Goal: Navigation & Orientation: Find specific page/section

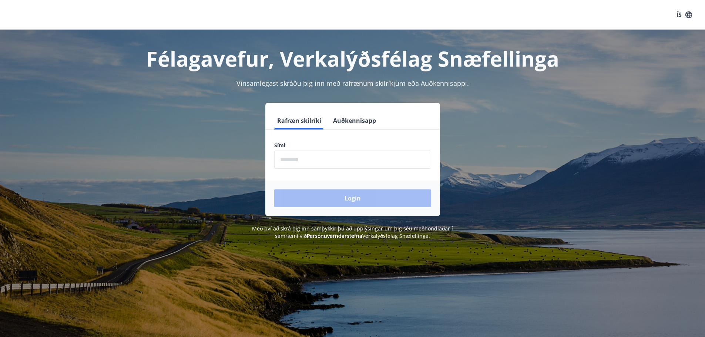
click at [319, 151] on input "phone" at bounding box center [352, 160] width 157 height 18
type input "********"
click at [346, 203] on button "Login" at bounding box center [352, 198] width 157 height 18
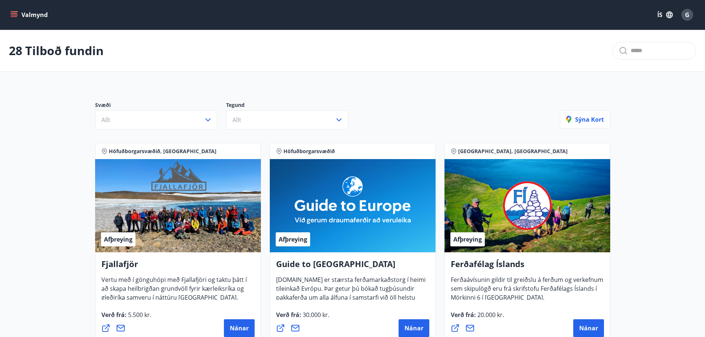
click at [15, 14] on icon "menu" at bounding box center [13, 14] width 7 height 7
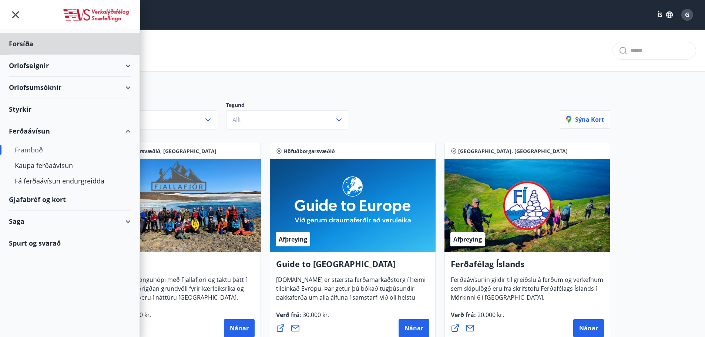
click at [24, 107] on div "Styrkir" at bounding box center [70, 109] width 122 height 22
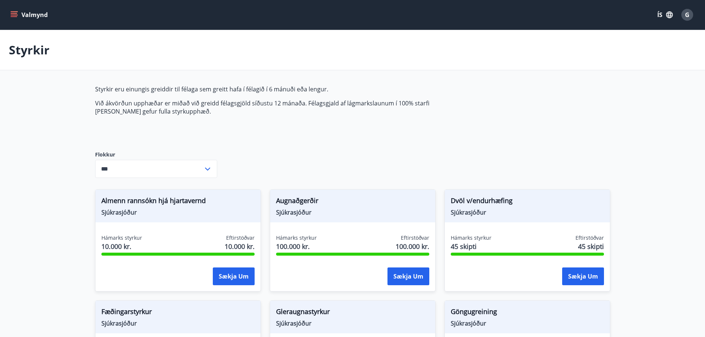
type input "***"
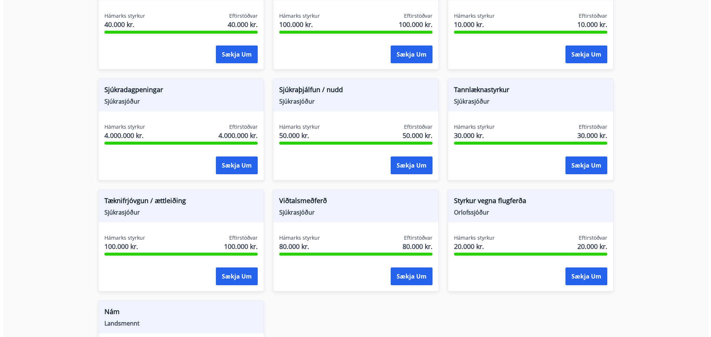
scroll to position [481, 0]
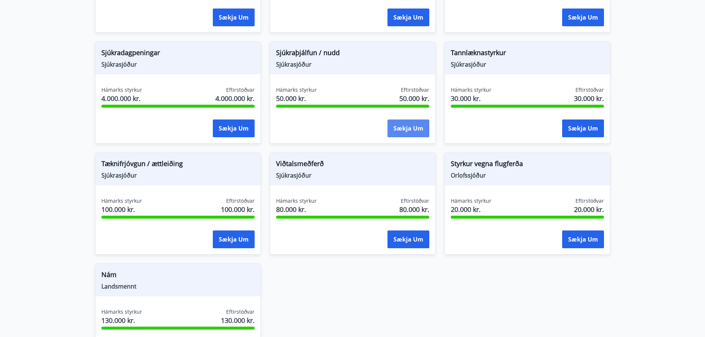
click at [410, 130] on button "Sækja um" at bounding box center [408, 129] width 42 height 18
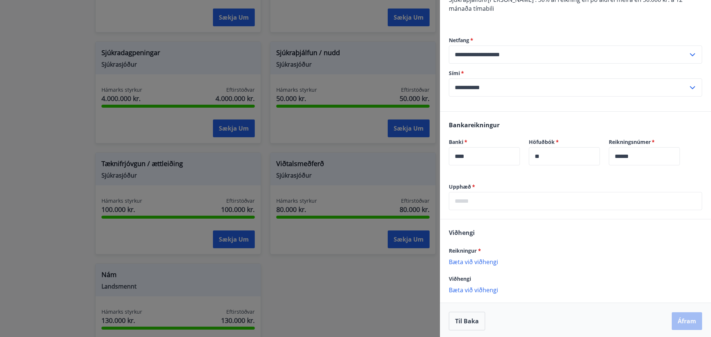
scroll to position [85, 0]
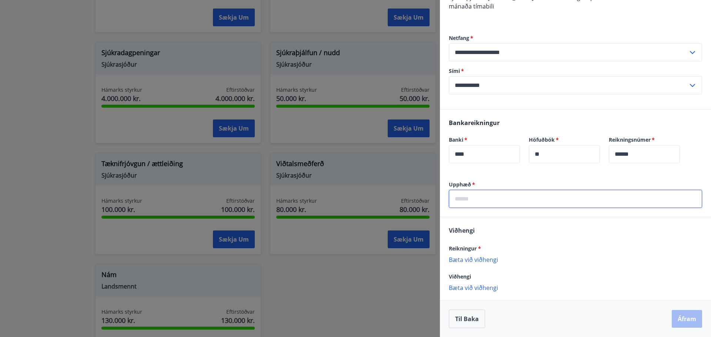
click at [543, 197] on input "text" at bounding box center [575, 199] width 253 height 18
paste input "******"
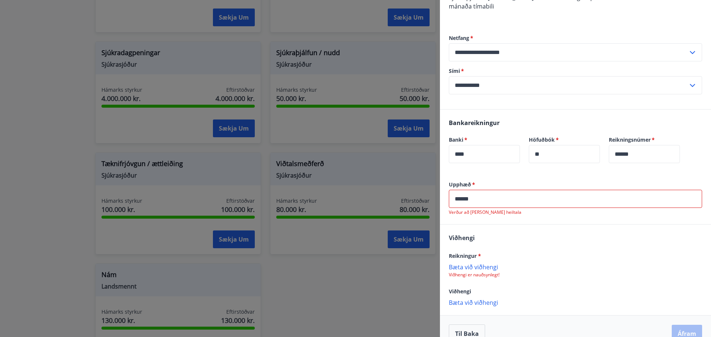
click at [477, 258] on div "Reikningur * Bæta við viðhengi Viðhengi er nauðsynlegt!" at bounding box center [575, 264] width 253 height 27
click at [463, 198] on input "******" at bounding box center [575, 199] width 253 height 18
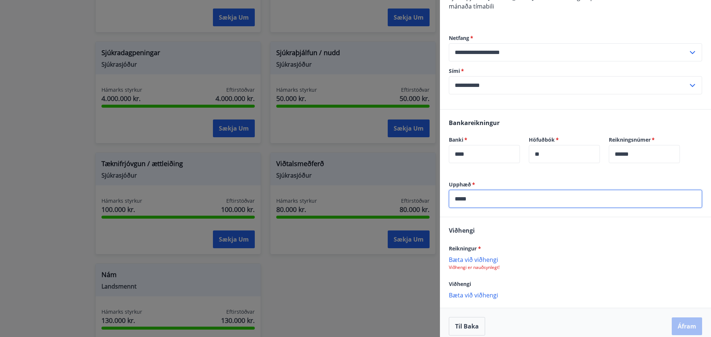
type input "*****"
click at [474, 260] on p "Bæta við viðhengi" at bounding box center [575, 259] width 253 height 7
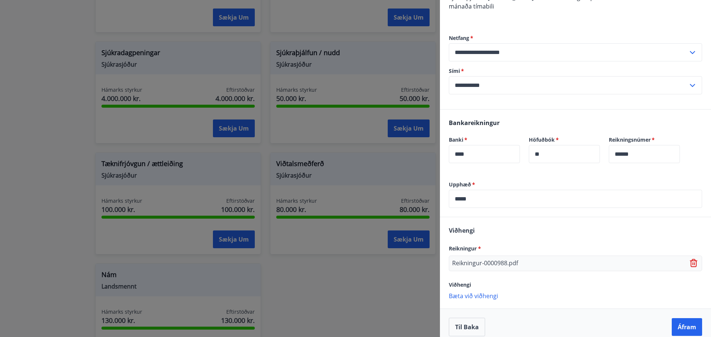
click at [466, 297] on p "Bæta við viðhengi" at bounding box center [575, 295] width 253 height 7
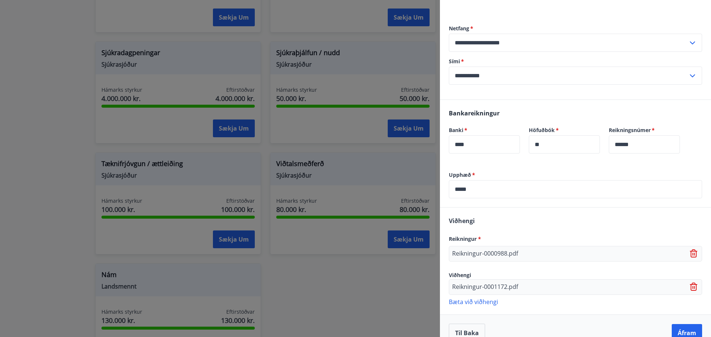
scroll to position [109, 0]
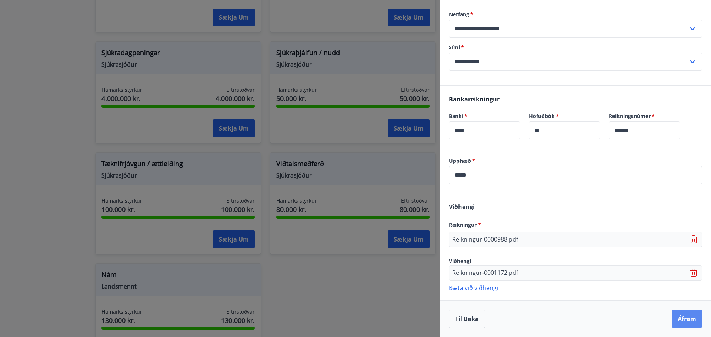
click at [685, 321] on button "Áfram" at bounding box center [686, 319] width 30 height 18
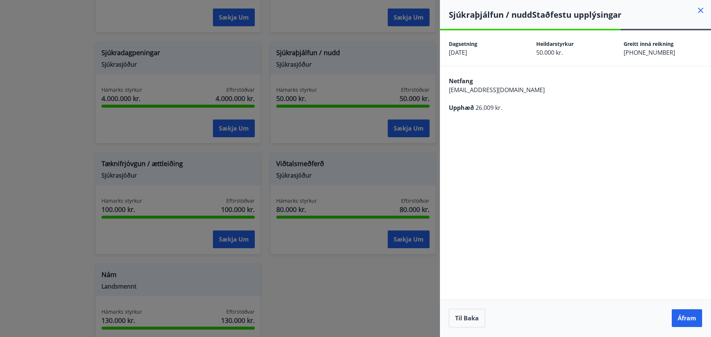
scroll to position [0, 0]
click at [686, 316] on button "Áfram" at bounding box center [686, 318] width 30 height 18
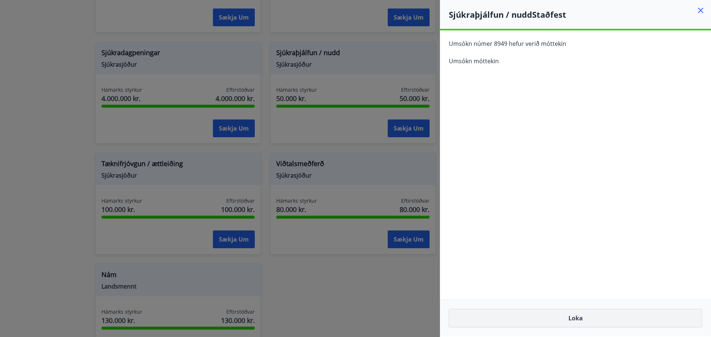
click at [573, 323] on button "Loka" at bounding box center [575, 318] width 253 height 19
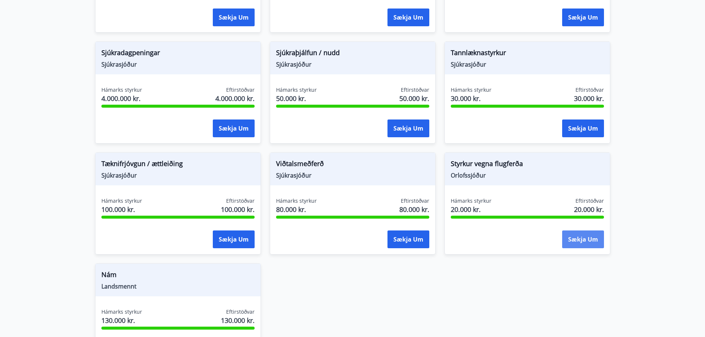
click at [587, 240] on button "Sækja um" at bounding box center [583, 240] width 42 height 18
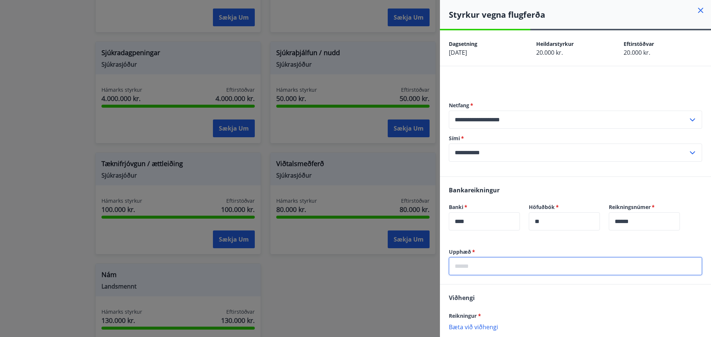
click at [467, 269] on input "text" at bounding box center [575, 266] width 253 height 18
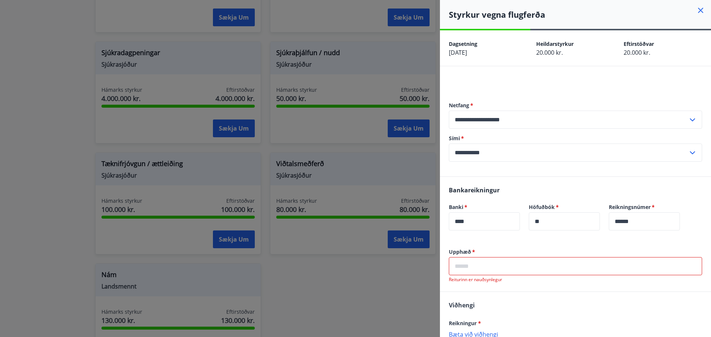
click at [483, 268] on input "text" at bounding box center [575, 266] width 253 height 18
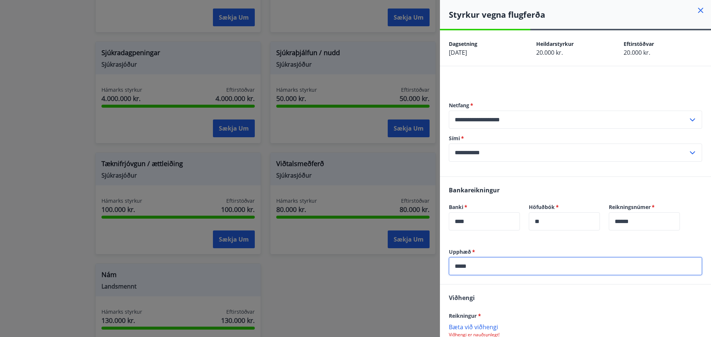
type input "*****"
click at [552, 301] on div "Viðhengi Reikningur * Bæta við viðhengi Viðhengi er nauðsynlegt! Viðhengi Bæta …" at bounding box center [575, 330] width 271 height 90
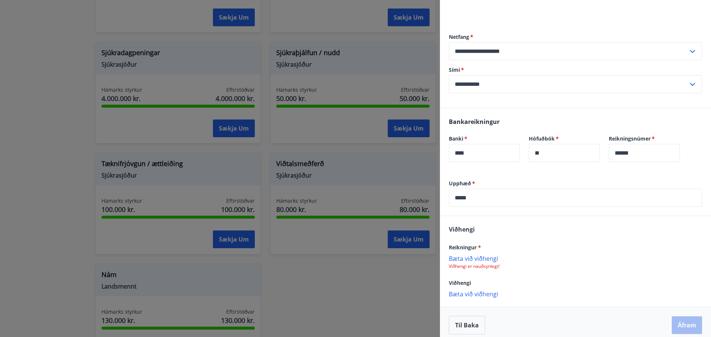
scroll to position [75, 0]
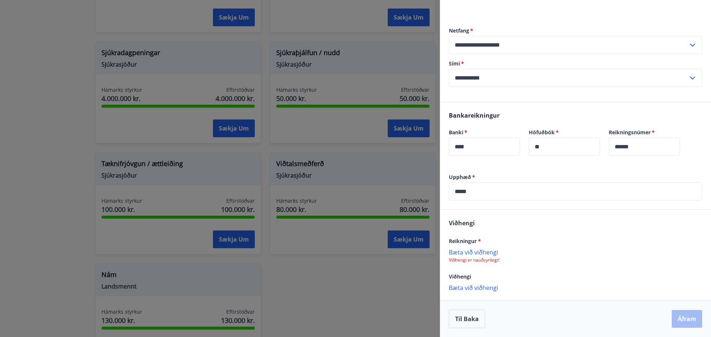
click at [485, 252] on p "Bæta við viðhengi" at bounding box center [575, 251] width 253 height 7
click at [549, 284] on p "Bæta við viðhengi" at bounding box center [575, 287] width 253 height 7
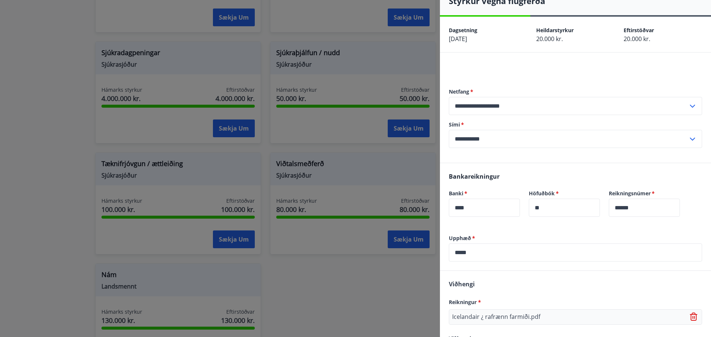
scroll to position [0, 0]
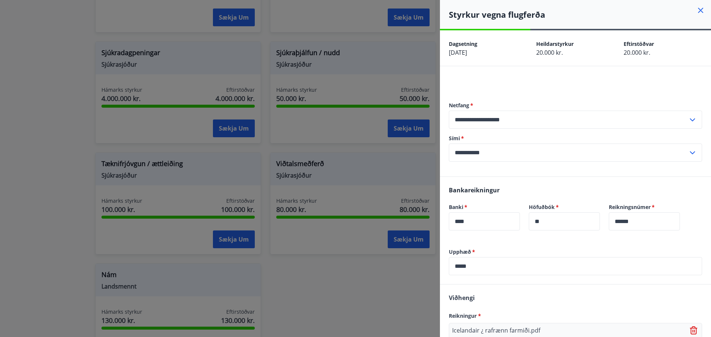
click at [601, 302] on div "Viðhengi Reikningur * Icelandair ¿ rafrænn farmiði.pdf Viðhengi Bæta við viðhen…" at bounding box center [575, 330] width 271 height 91
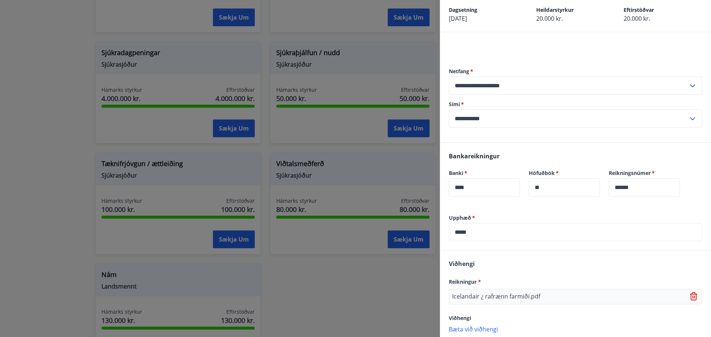
scroll to position [75, 0]
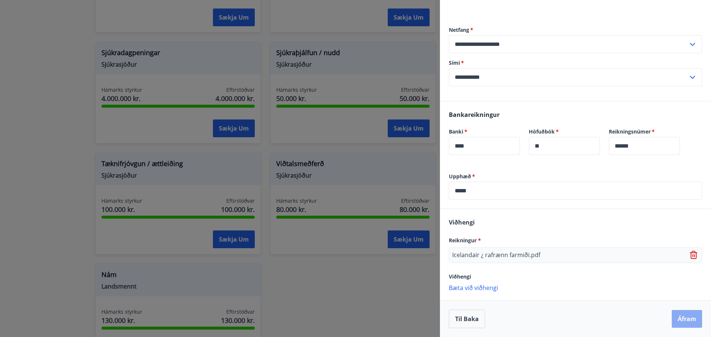
click at [683, 317] on button "Áfram" at bounding box center [686, 319] width 30 height 18
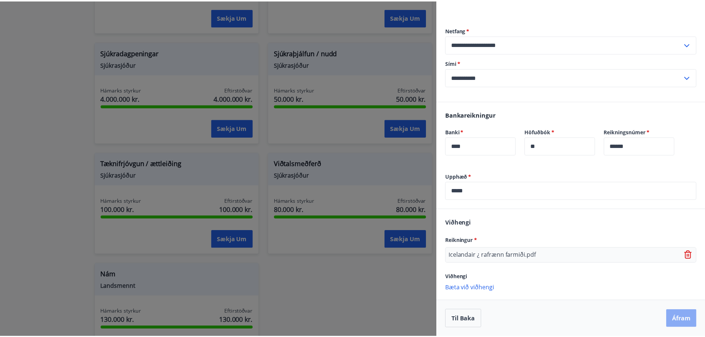
scroll to position [0, 0]
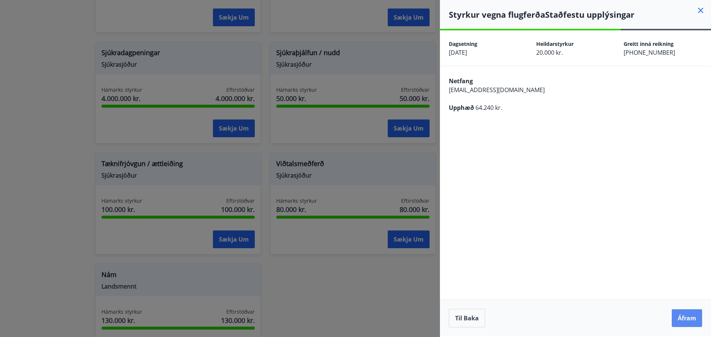
click at [683, 312] on button "Áfram" at bounding box center [686, 318] width 30 height 18
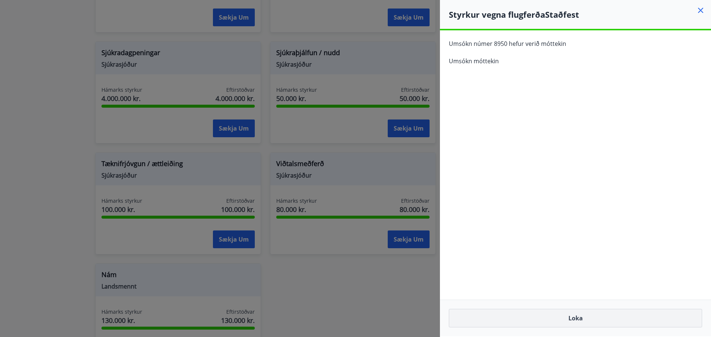
click at [549, 314] on button "Loka" at bounding box center [575, 318] width 253 height 19
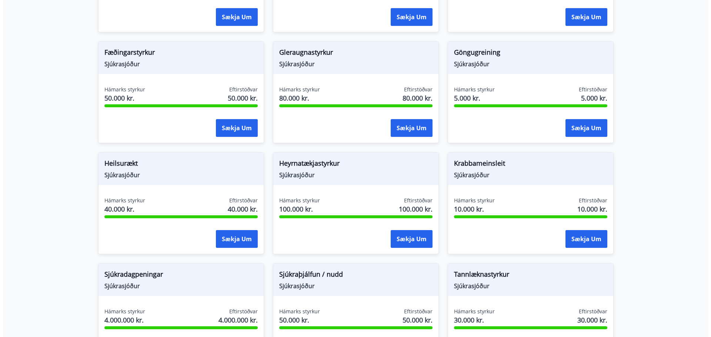
scroll to position [259, 0]
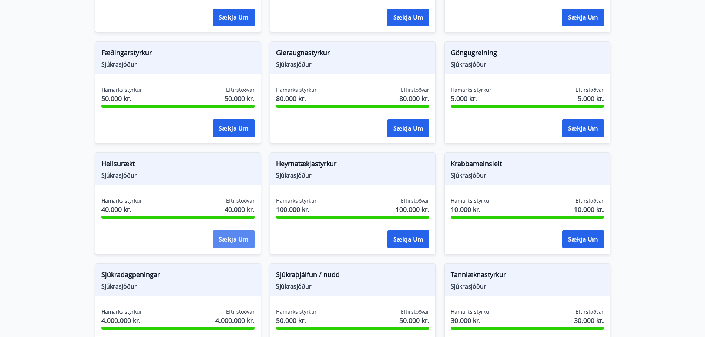
click at [238, 235] on button "Sækja um" at bounding box center [234, 240] width 42 height 18
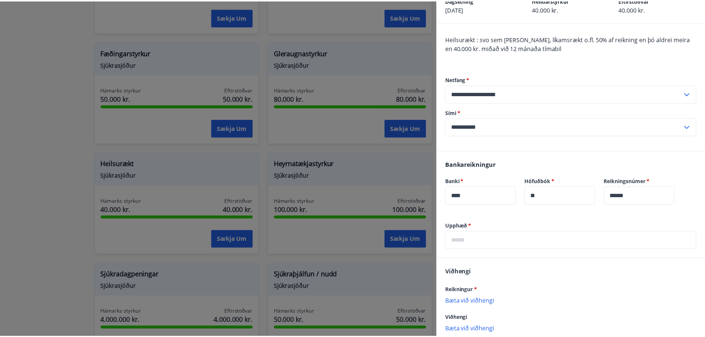
scroll to position [0, 0]
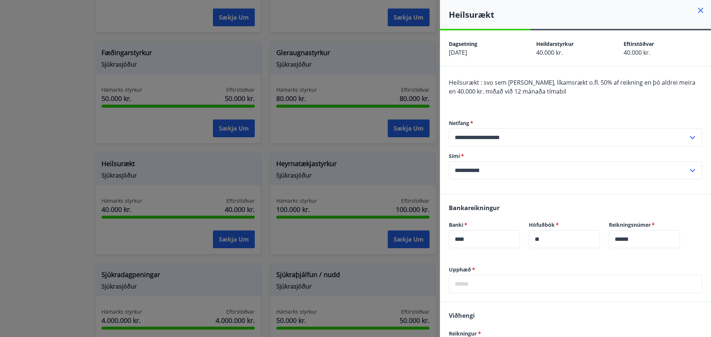
click at [698, 7] on icon at bounding box center [700, 10] width 9 height 9
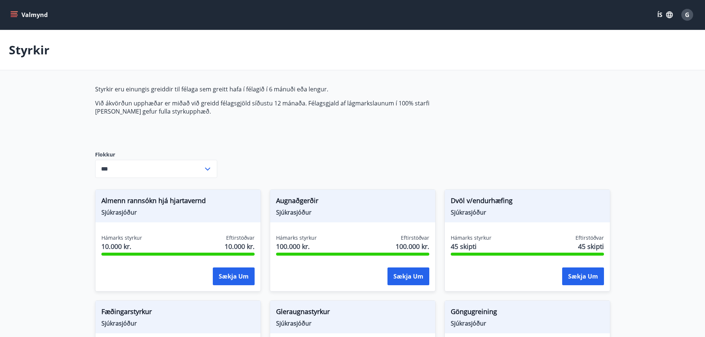
click at [207, 167] on icon at bounding box center [207, 169] width 9 height 9
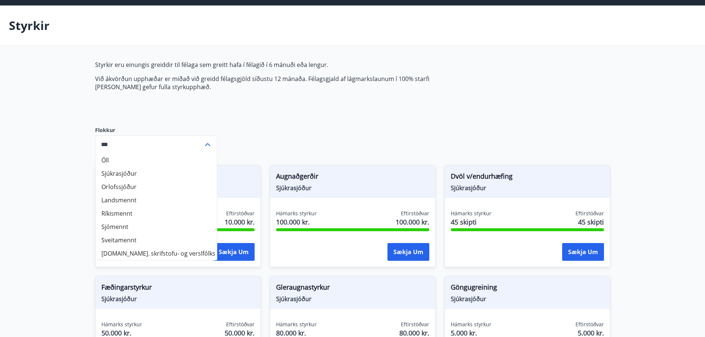
scroll to position [37, 0]
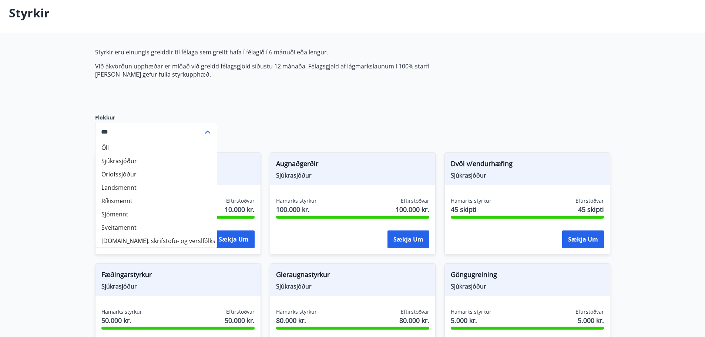
click at [404, 89] on div "Styrkir eru einungis greiddir til félaga sem greitt hafa í félagið í 6 mánuði e…" at bounding box center [269, 75] width 349 height 54
click at [228, 98] on div "Styrkir eru einungis greiddir til félaga sem greitt hafa í félagið í 6 mánuði e…" at bounding box center [269, 75] width 349 height 54
click at [203, 130] on icon at bounding box center [207, 132] width 9 height 9
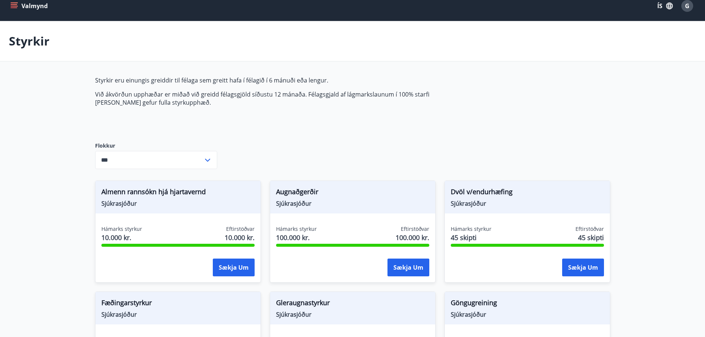
scroll to position [0, 0]
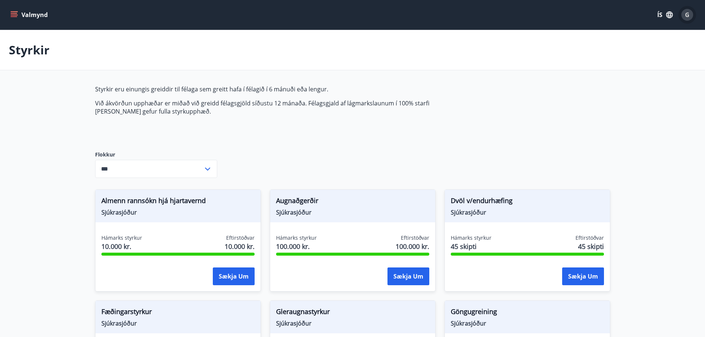
click at [687, 14] on span "G" at bounding box center [687, 15] width 4 height 8
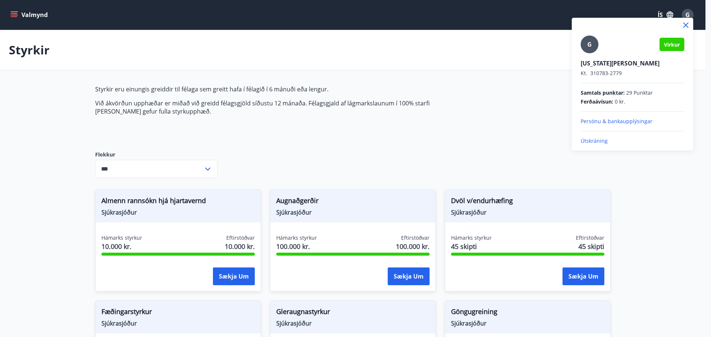
click at [687, 14] on div at bounding box center [355, 168] width 711 height 337
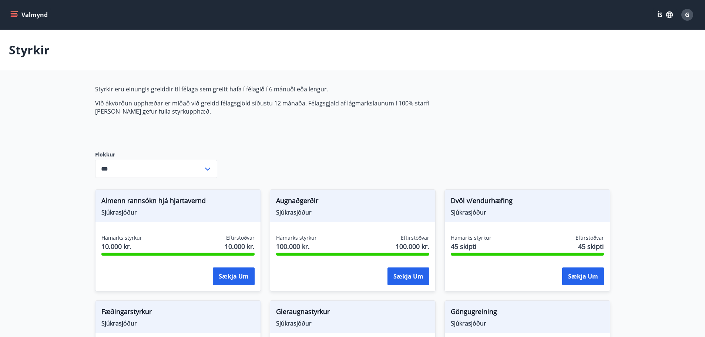
click at [14, 14] on icon "menu" at bounding box center [14, 13] width 7 height 1
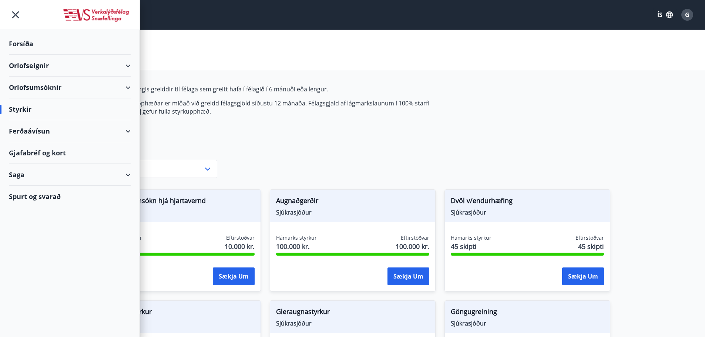
click at [125, 62] on div "Orlofseignir" at bounding box center [70, 66] width 122 height 22
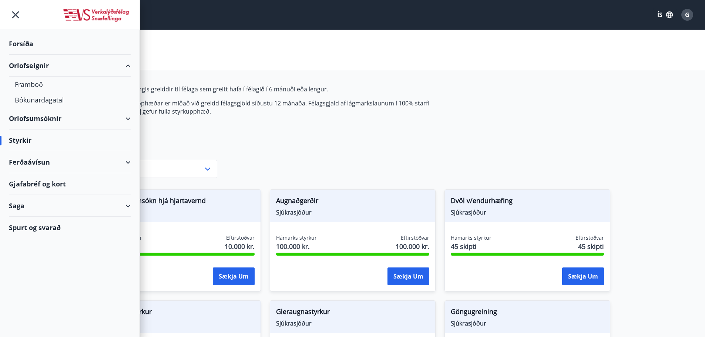
click at [129, 163] on div "Ferðaávísun" at bounding box center [70, 162] width 122 height 22
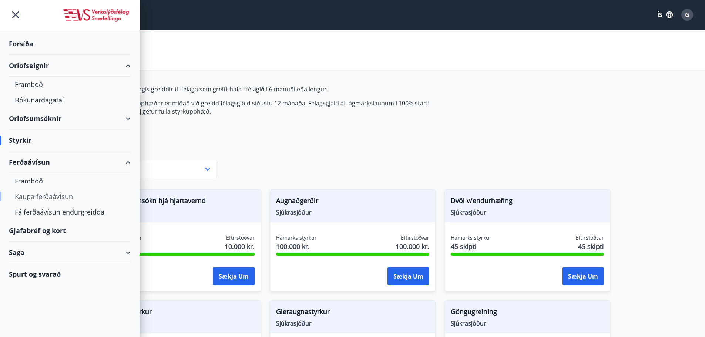
click at [37, 196] on div "Kaupa ferðaávísun" at bounding box center [70, 197] width 110 height 16
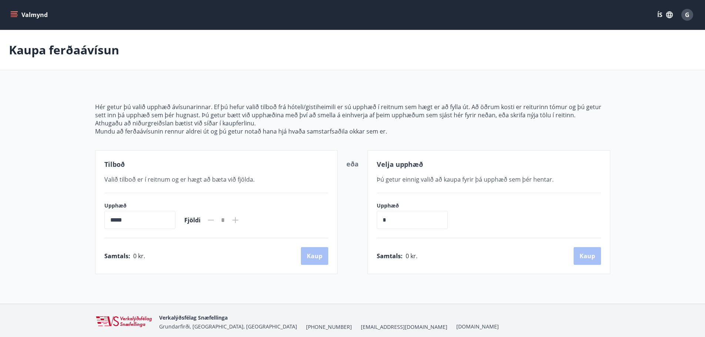
click at [16, 13] on icon "menu" at bounding box center [14, 13] width 7 height 1
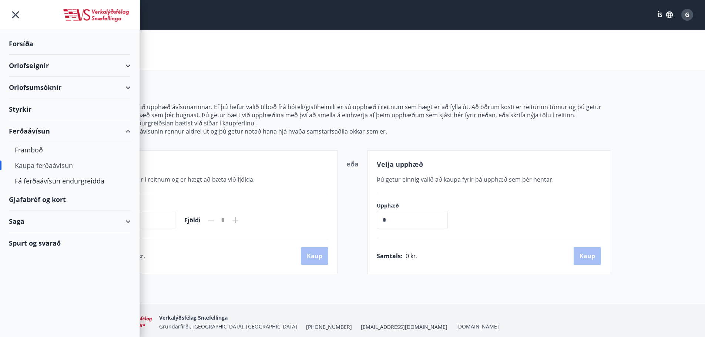
click at [44, 63] on div "Orlofseignir" at bounding box center [70, 66] width 122 height 22
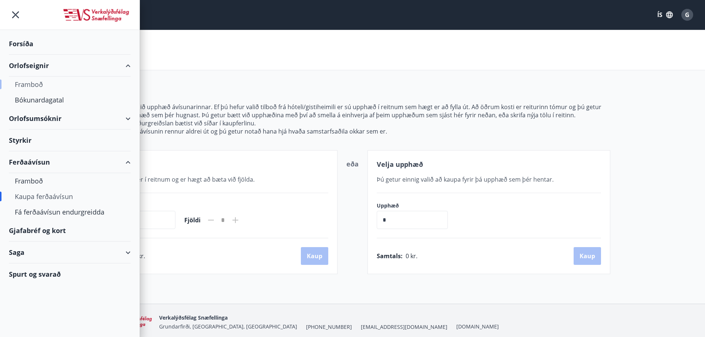
click at [34, 83] on div "Framboð" at bounding box center [70, 85] width 110 height 16
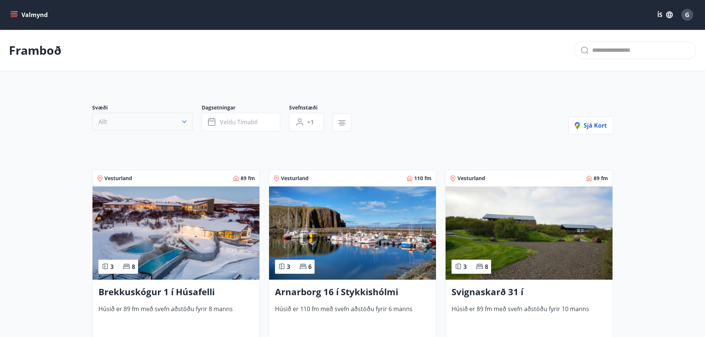
click at [185, 121] on icon "button" at bounding box center [184, 121] width 7 height 7
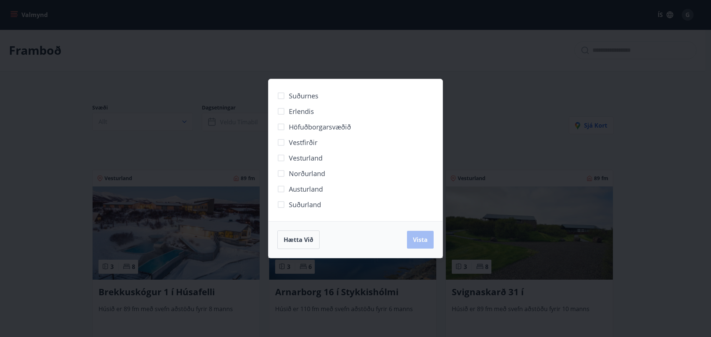
click at [208, 62] on div "Suðurnes Erlendis Höfuðborgarsvæðið Vestfirðir Vesturland Norðurland Austurland…" at bounding box center [355, 168] width 711 height 337
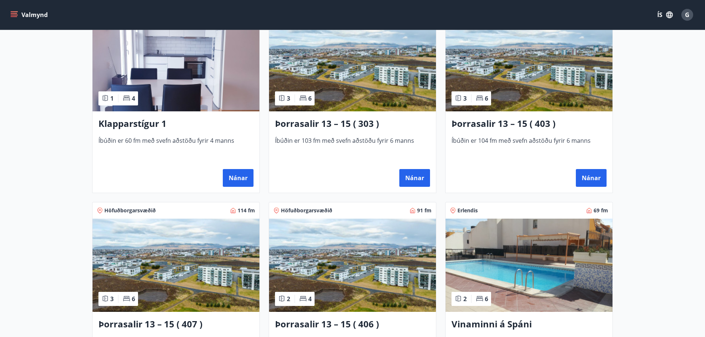
scroll to position [481, 0]
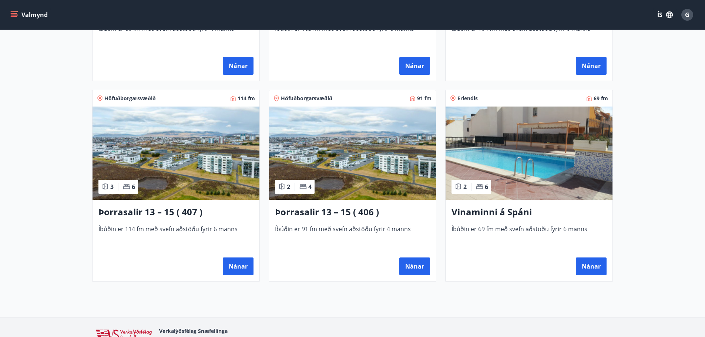
click at [511, 211] on h3 "Vinaminni á Spáni" at bounding box center [528, 212] width 155 height 13
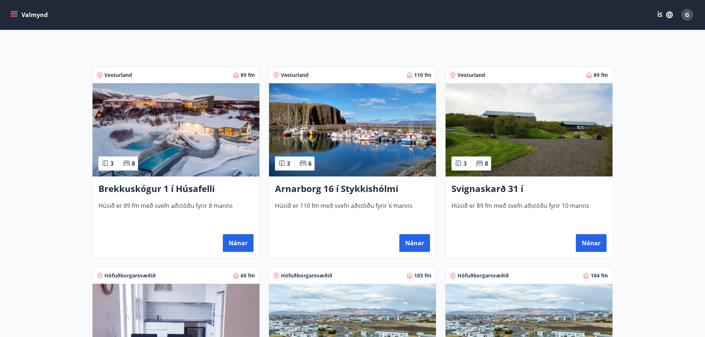
scroll to position [5, 0]
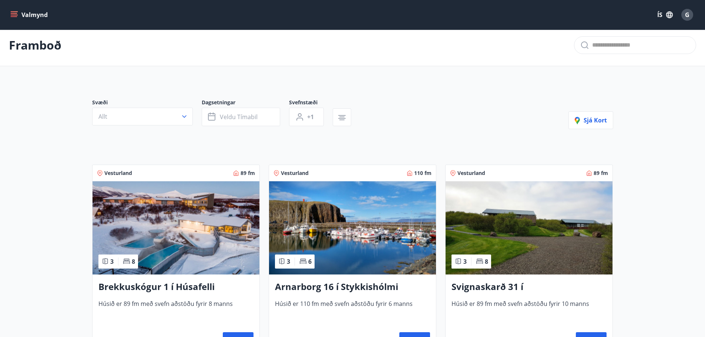
click at [12, 13] on icon "menu" at bounding box center [14, 13] width 7 height 1
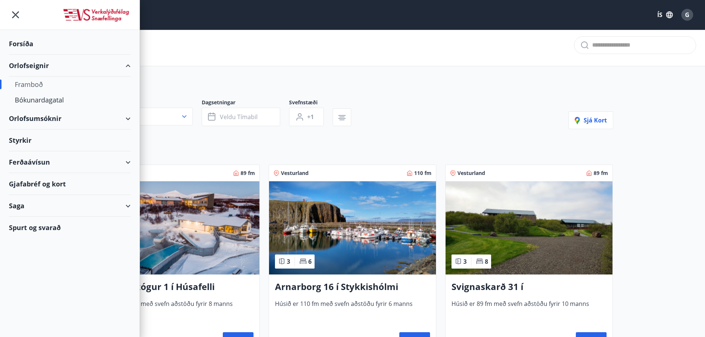
click at [60, 118] on div "Orlofsumsóknir" at bounding box center [70, 119] width 122 height 22
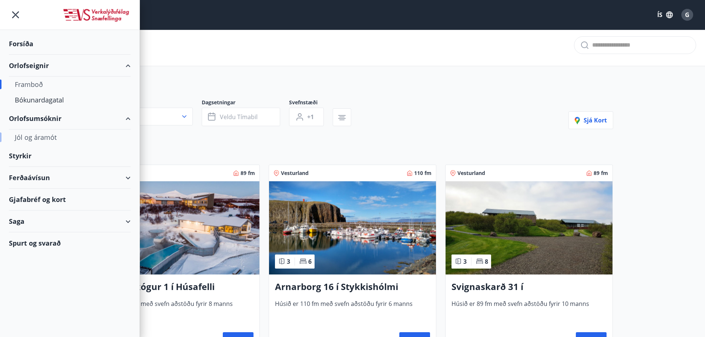
click at [47, 134] on div "Jól og áramót" at bounding box center [70, 138] width 110 height 16
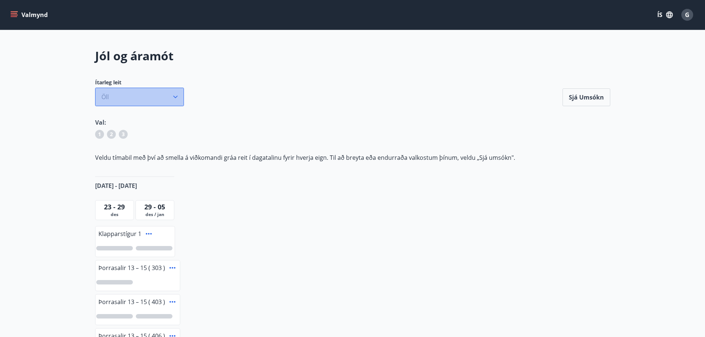
click at [175, 95] on icon "button" at bounding box center [175, 96] width 7 height 7
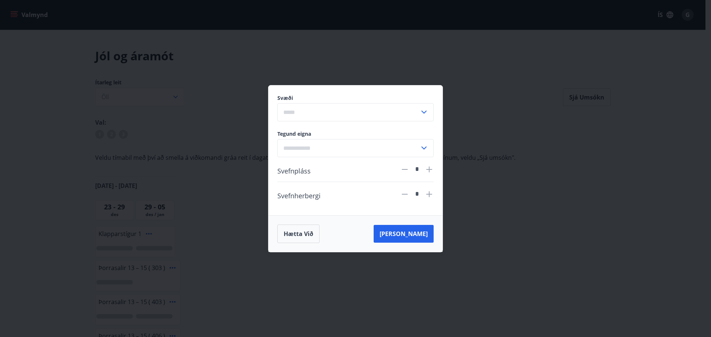
click at [214, 70] on div "Svæði ​ Tegund eigna ​ Svefnpláss * Svefnherbergi * Hætta við Leita" at bounding box center [355, 168] width 711 height 337
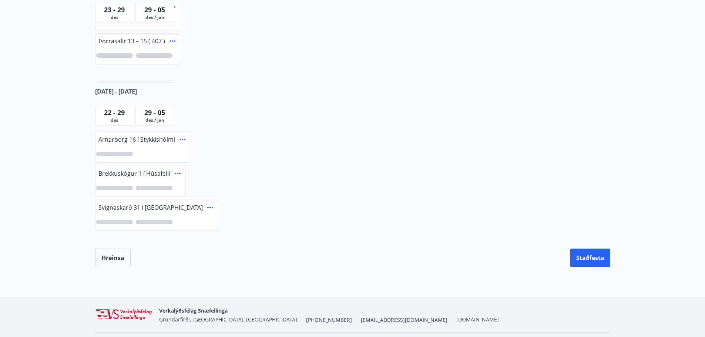
scroll to position [333, 0]
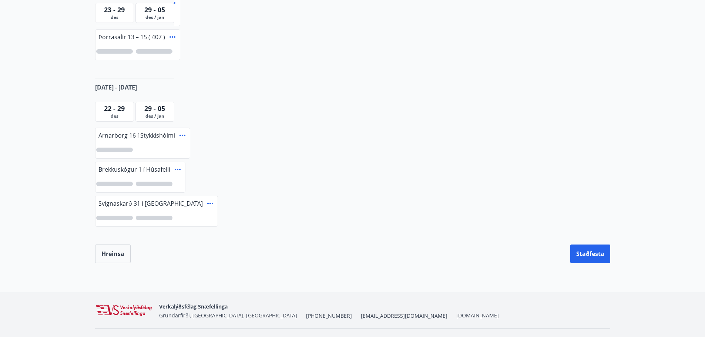
click at [114, 111] on span "22 - 29" at bounding box center [114, 108] width 21 height 9
click at [115, 117] on span "des" at bounding box center [114, 116] width 35 height 6
click at [125, 150] on div at bounding box center [114, 150] width 37 height 4
click at [125, 150] on div "1" at bounding box center [114, 150] width 37 height 4
click at [114, 216] on div at bounding box center [114, 218] width 37 height 4
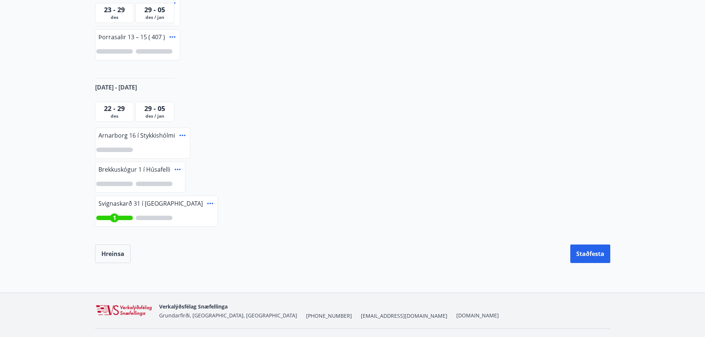
click at [152, 216] on div at bounding box center [154, 218] width 37 height 4
click at [152, 216] on span "2" at bounding box center [153, 218] width 3 height 8
click at [112, 215] on div "1" at bounding box center [114, 218] width 9 height 9
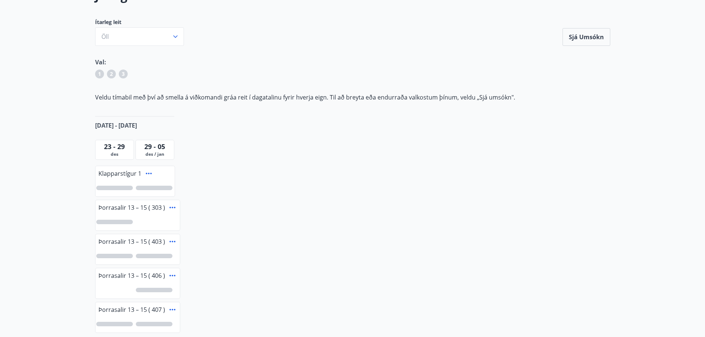
scroll to position [0, 0]
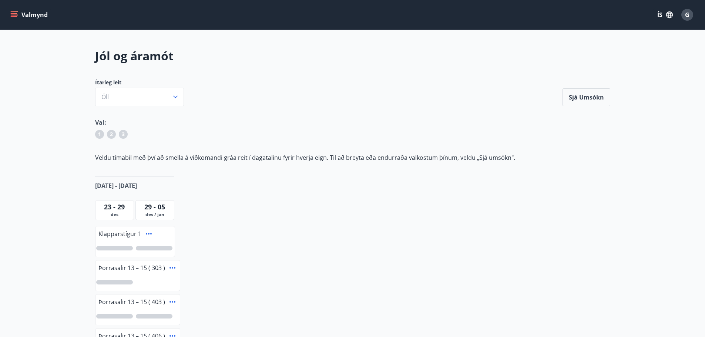
click at [14, 15] on icon "menu" at bounding box center [15, 14] width 8 height 1
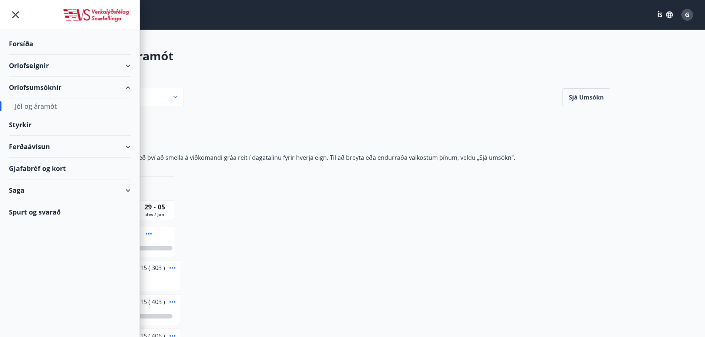
click at [49, 168] on div "Gjafabréf og kort" at bounding box center [70, 169] width 122 height 22
click at [128, 66] on div "Orlofseignir" at bounding box center [70, 66] width 122 height 22
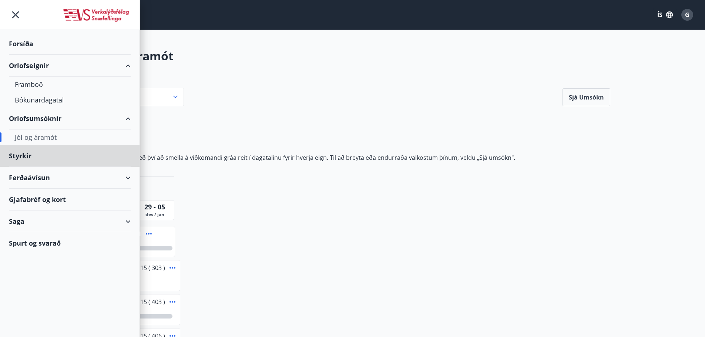
click at [19, 43] on div "Forsíða" at bounding box center [70, 44] width 122 height 22
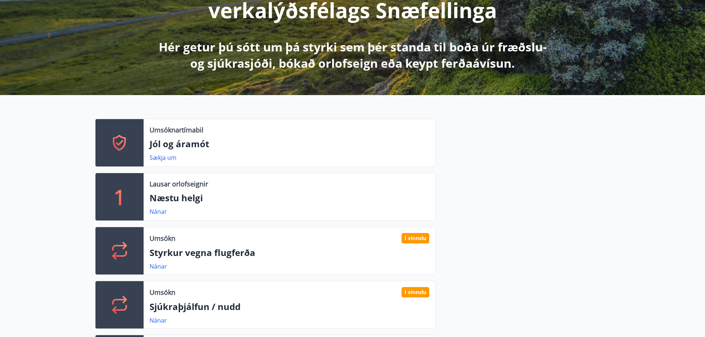
scroll to position [222, 0]
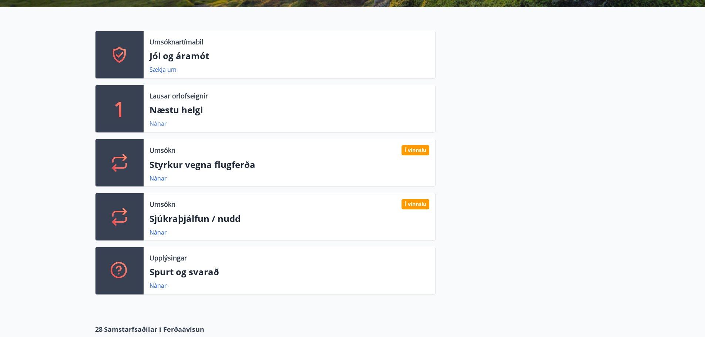
click at [156, 125] on link "Nánar" at bounding box center [158, 124] width 17 height 8
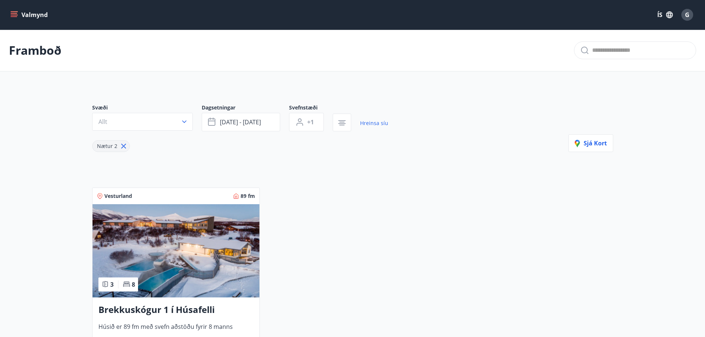
click at [180, 118] on button "Allt" at bounding box center [142, 122] width 101 height 18
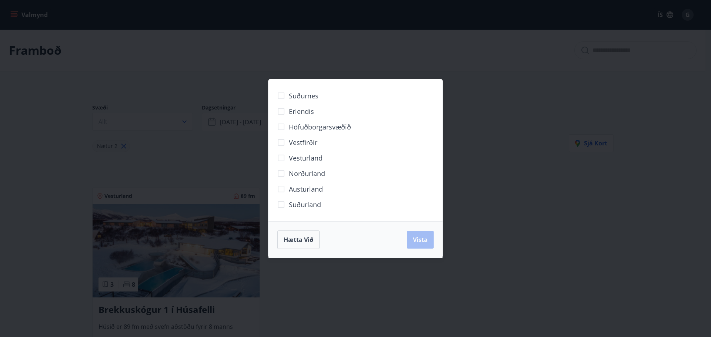
click at [558, 191] on div "Suðurnes Erlendis Höfuðborgarsvæðið Vestfirðir Vesturland Norðurland Austurland…" at bounding box center [355, 168] width 711 height 337
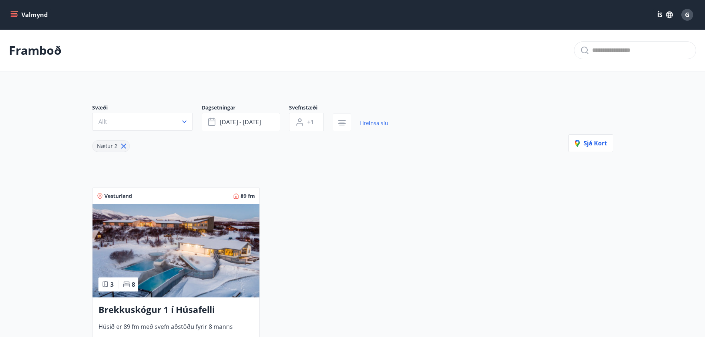
click at [14, 15] on icon "menu" at bounding box center [15, 14] width 8 height 1
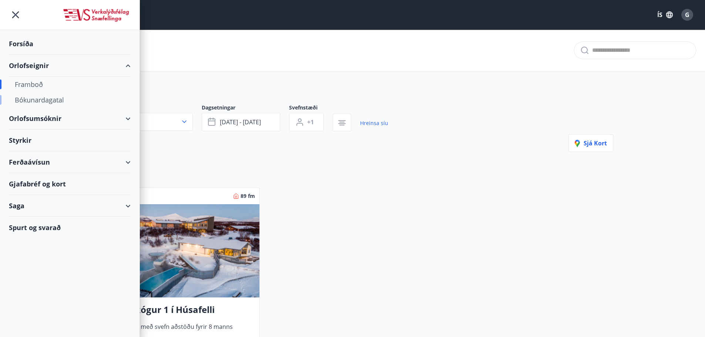
click at [36, 101] on div "Bókunardagatal" at bounding box center [70, 100] width 110 height 16
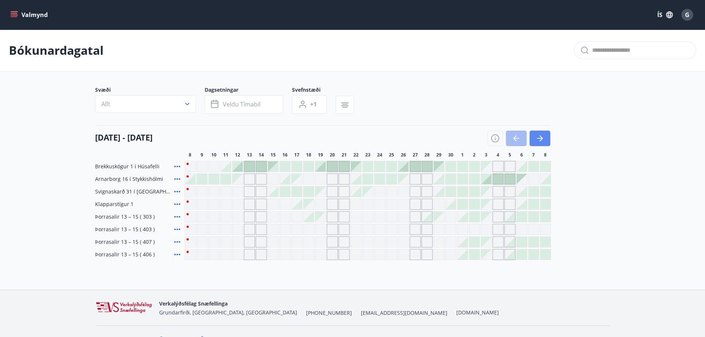
click at [549, 138] on button "button" at bounding box center [540, 139] width 21 height 16
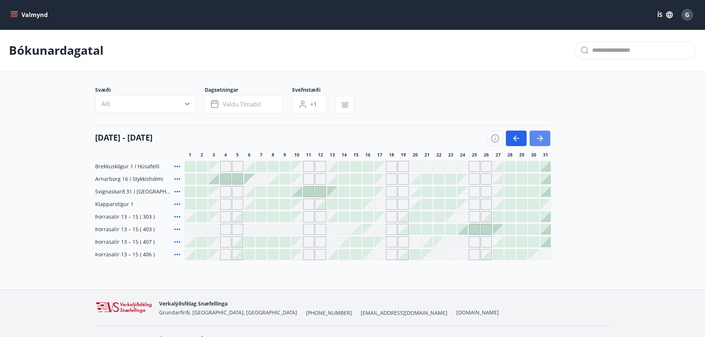
click at [545, 138] on button "button" at bounding box center [540, 139] width 21 height 16
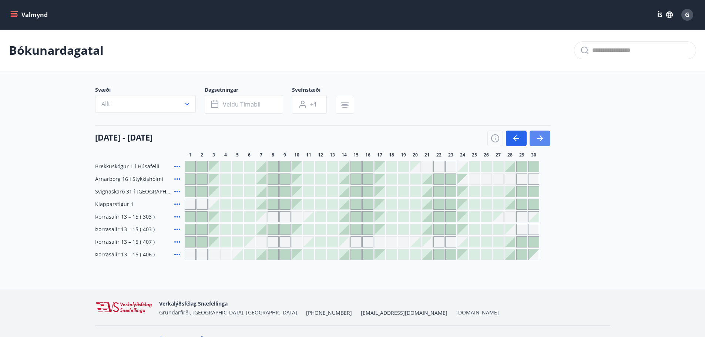
click at [545, 138] on button "button" at bounding box center [540, 139] width 21 height 16
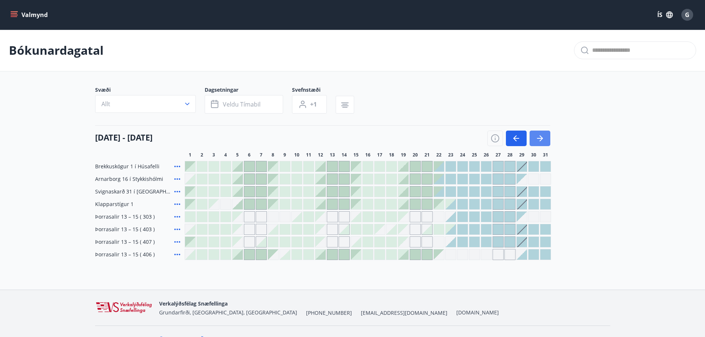
click at [537, 135] on icon "button" at bounding box center [539, 138] width 9 height 9
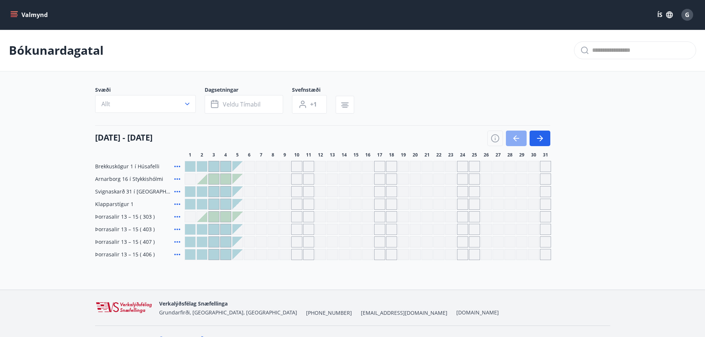
click at [517, 140] on icon "button" at bounding box center [516, 138] width 9 height 9
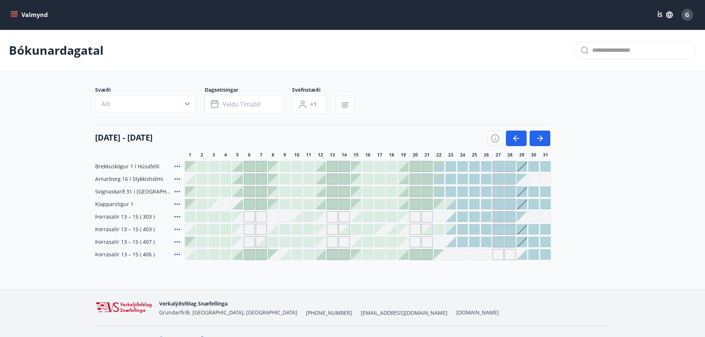
click at [17, 15] on icon "menu" at bounding box center [15, 14] width 8 height 1
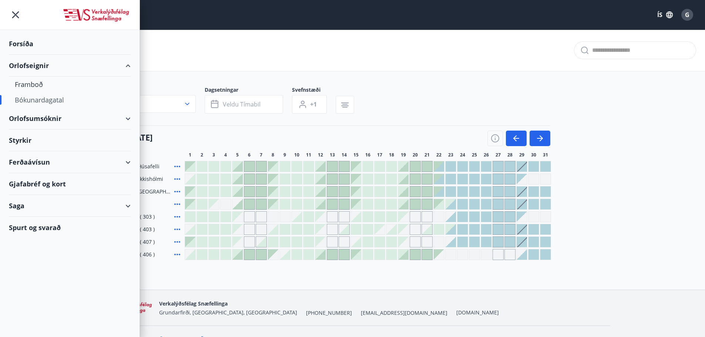
click at [105, 16] on img at bounding box center [96, 15] width 68 height 15
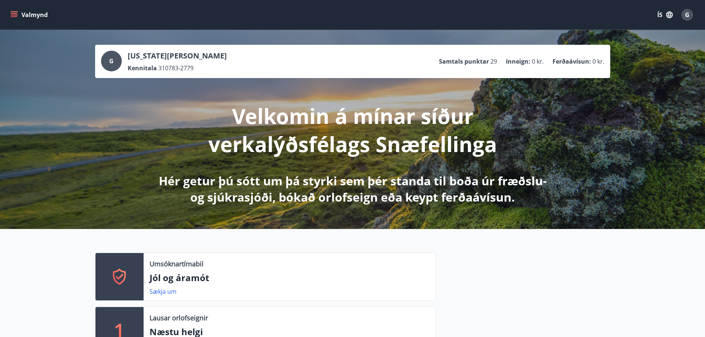
click at [15, 13] on icon "menu" at bounding box center [14, 13] width 7 height 1
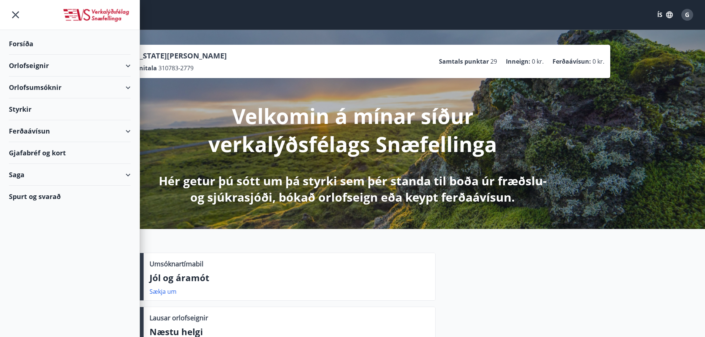
click at [130, 176] on div "Saga" at bounding box center [70, 175] width 122 height 22
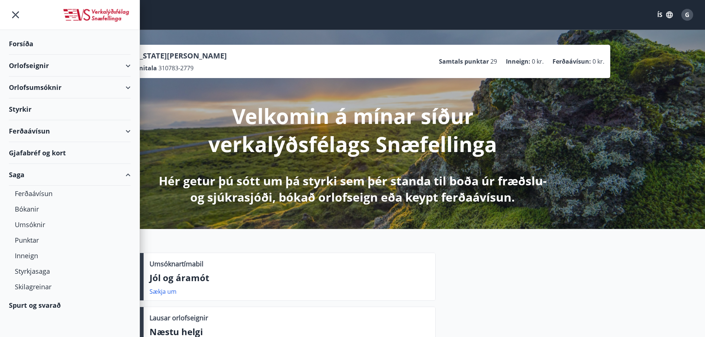
click at [129, 130] on div "Ferðaávísun" at bounding box center [70, 131] width 122 height 22
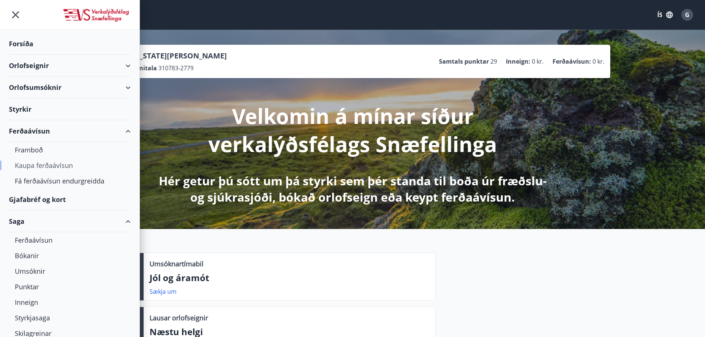
click at [36, 162] on div "Kaupa ferðaávísun" at bounding box center [70, 166] width 110 height 16
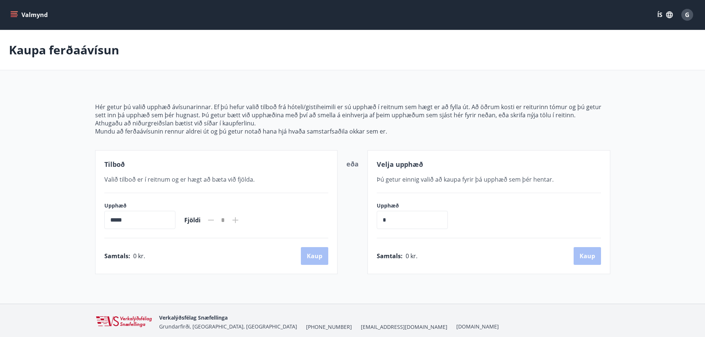
click at [12, 11] on button "Valmynd" at bounding box center [30, 14] width 42 height 13
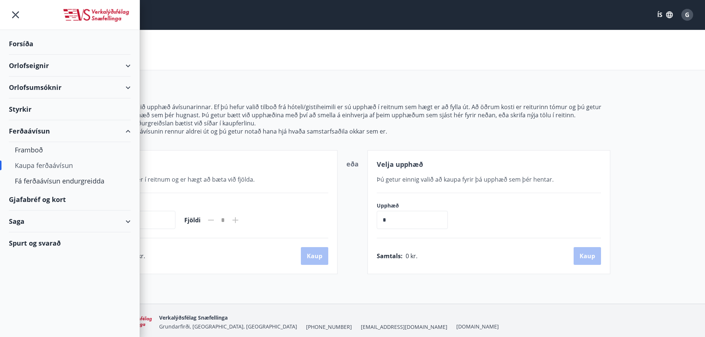
click at [43, 88] on div "Orlofsumsóknir" at bounding box center [70, 88] width 122 height 22
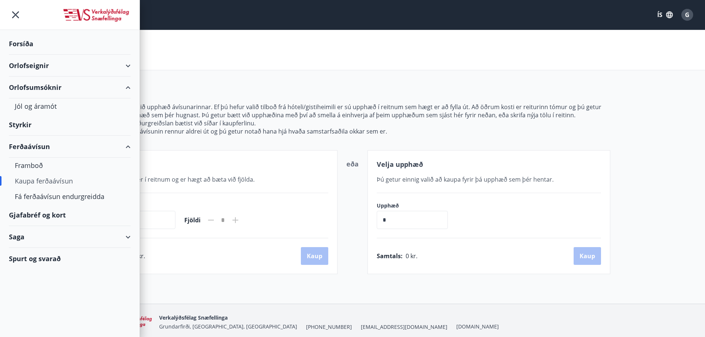
click at [57, 66] on div "Orlofseignir" at bounding box center [70, 66] width 122 height 22
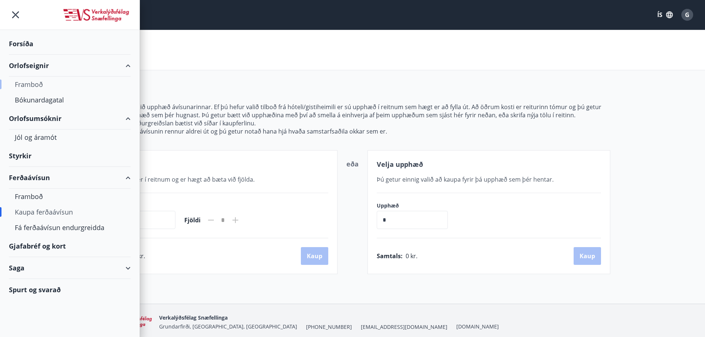
click at [35, 82] on div "Framboð" at bounding box center [70, 85] width 110 height 16
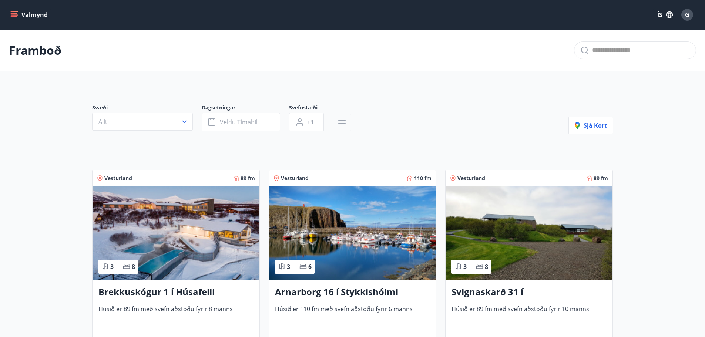
click at [339, 121] on icon "button" at bounding box center [342, 122] width 9 height 9
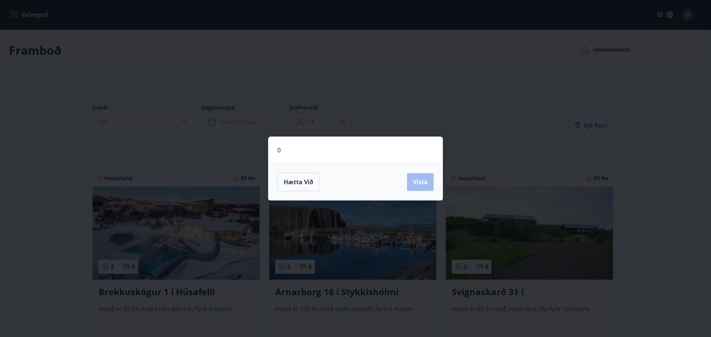
click at [390, 75] on div "0 Hætta við Vista" at bounding box center [355, 168] width 711 height 337
